Goal: Task Accomplishment & Management: Use online tool/utility

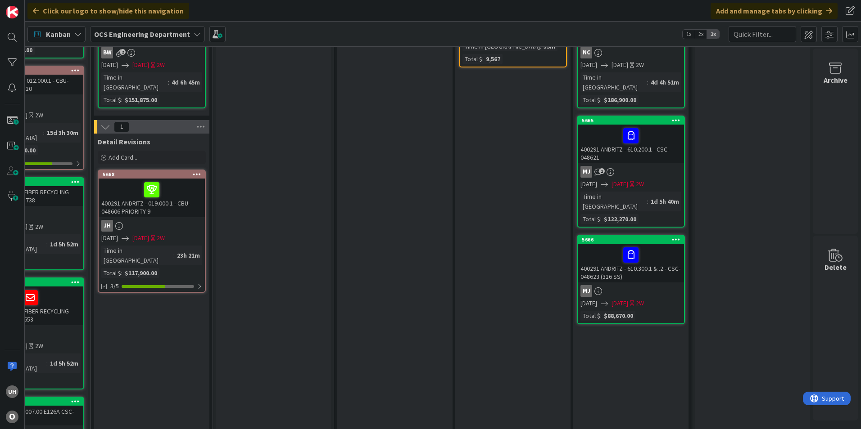
scroll to position [0, 784]
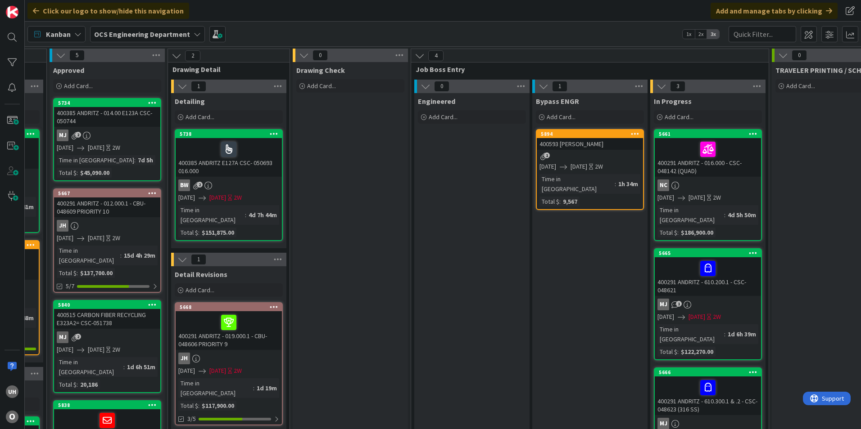
click at [570, 159] on div "1" at bounding box center [589, 157] width 106 height 8
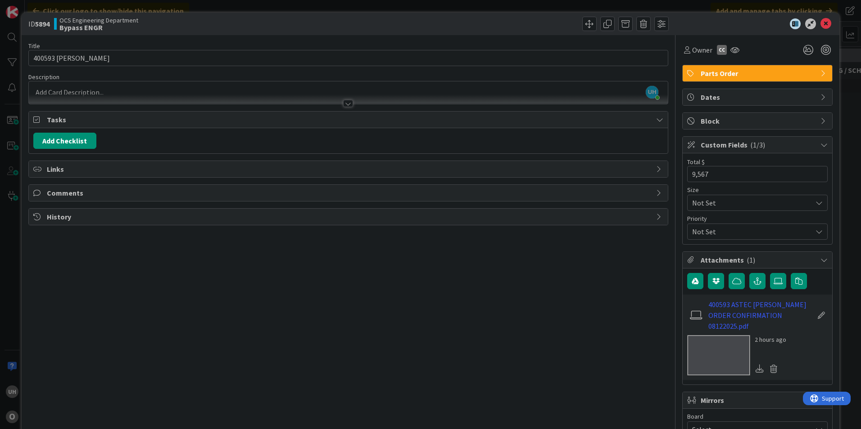
click at [343, 101] on div at bounding box center [348, 103] width 10 height 7
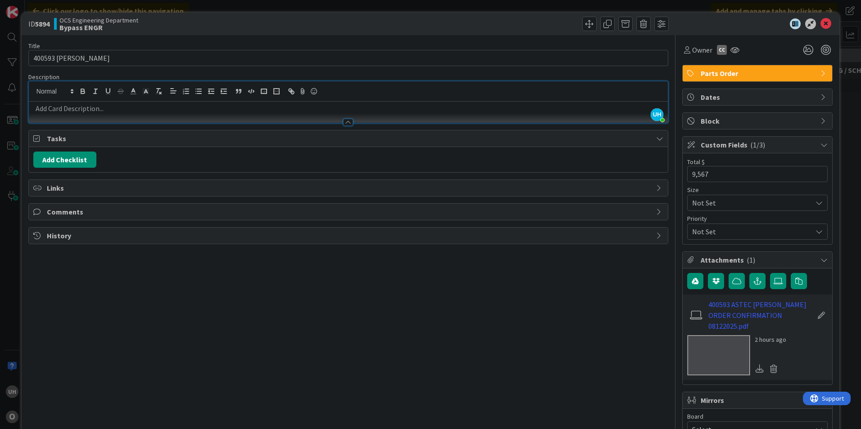
click at [820, 28] on icon at bounding box center [825, 23] width 11 height 11
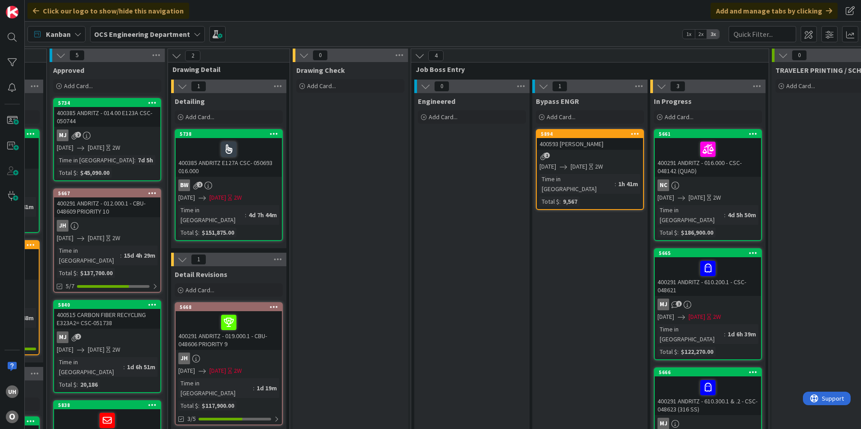
click at [591, 158] on div "1" at bounding box center [589, 157] width 106 height 8
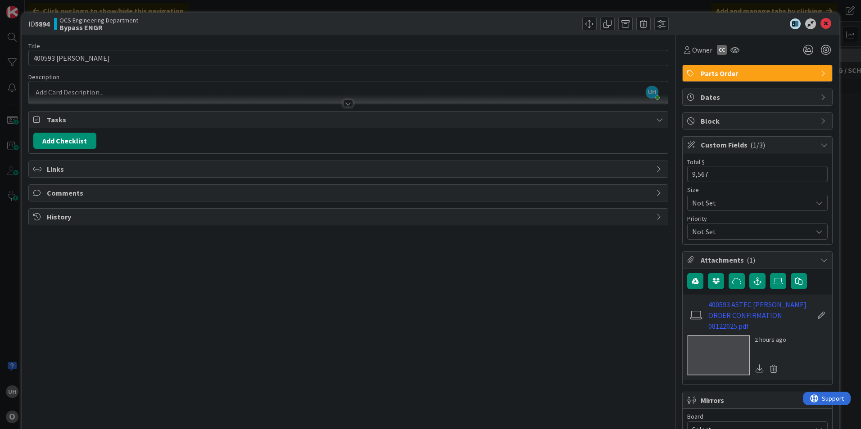
click at [649, 121] on div "Tasks" at bounding box center [348, 120] width 639 height 17
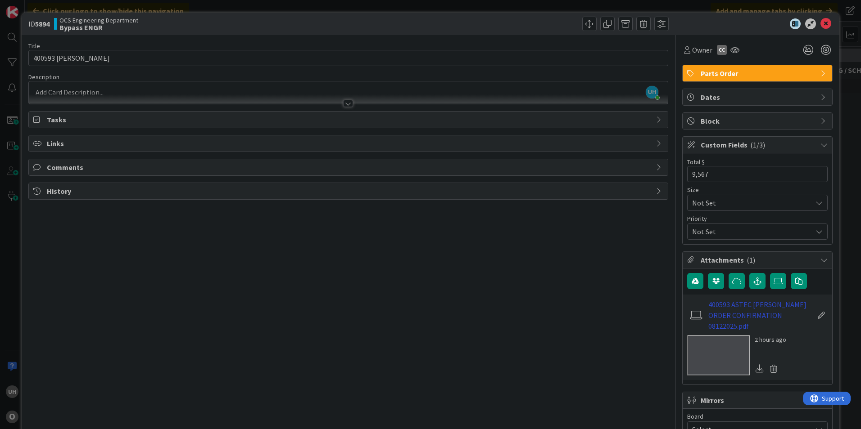
click at [734, 309] on link "400593 ASTEC JEROME ORDER CONFIRMATION 08122025.pdf" at bounding box center [760, 315] width 104 height 32
click at [820, 22] on icon at bounding box center [825, 23] width 11 height 11
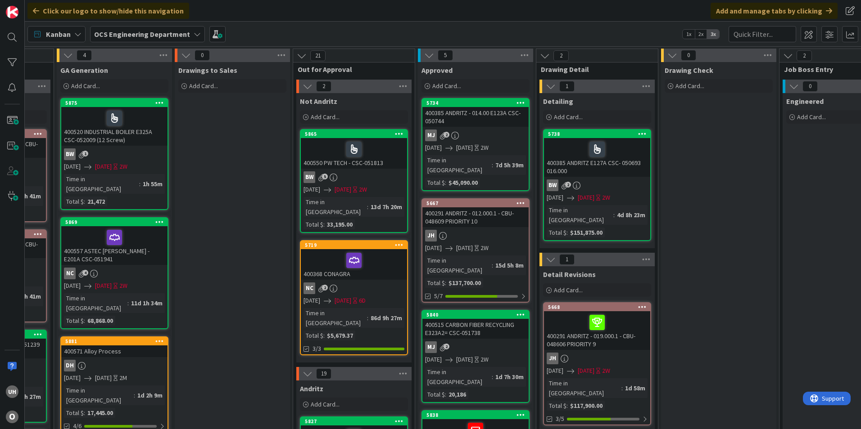
scroll to position [0, 784]
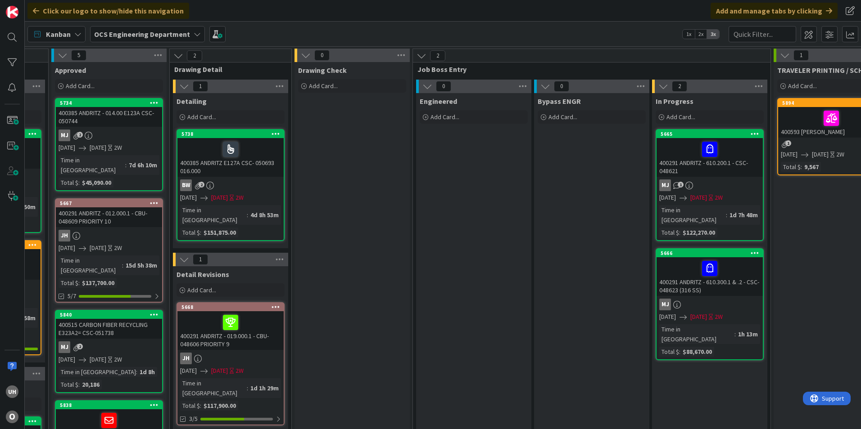
scroll to position [0, 784]
